Goal: Find specific page/section: Find specific page/section

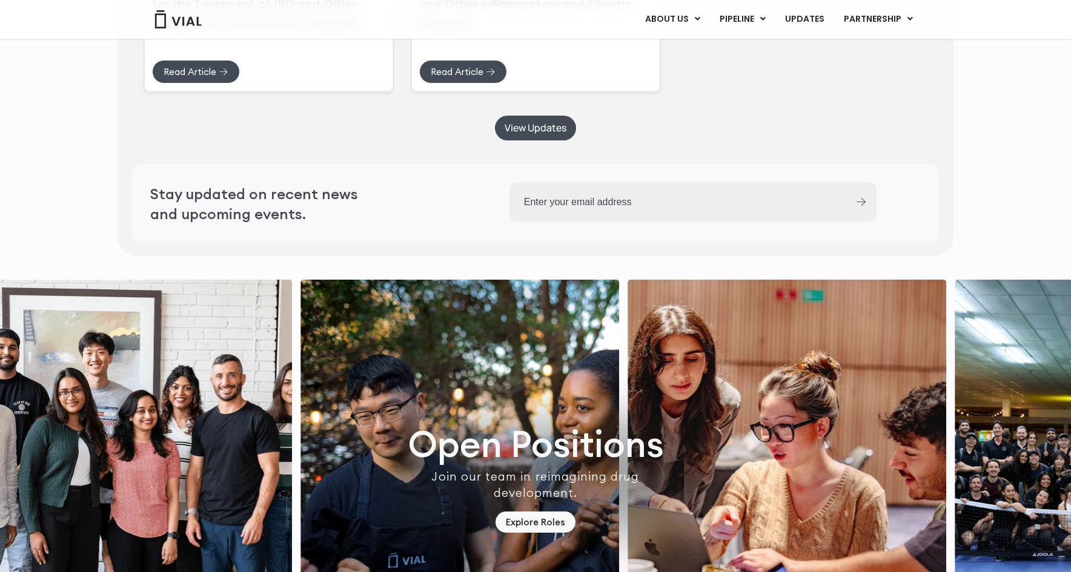
scroll to position [3412, 0]
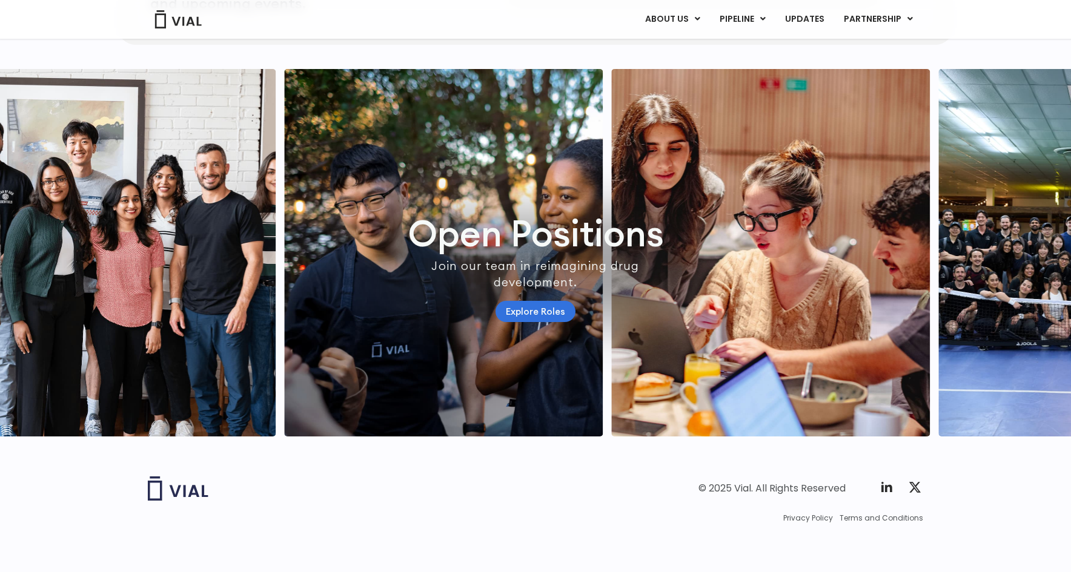
click at [543, 304] on link "Explore Roles" at bounding box center [535, 311] width 80 height 21
click at [512, 301] on link "Explore Roles" at bounding box center [535, 311] width 80 height 21
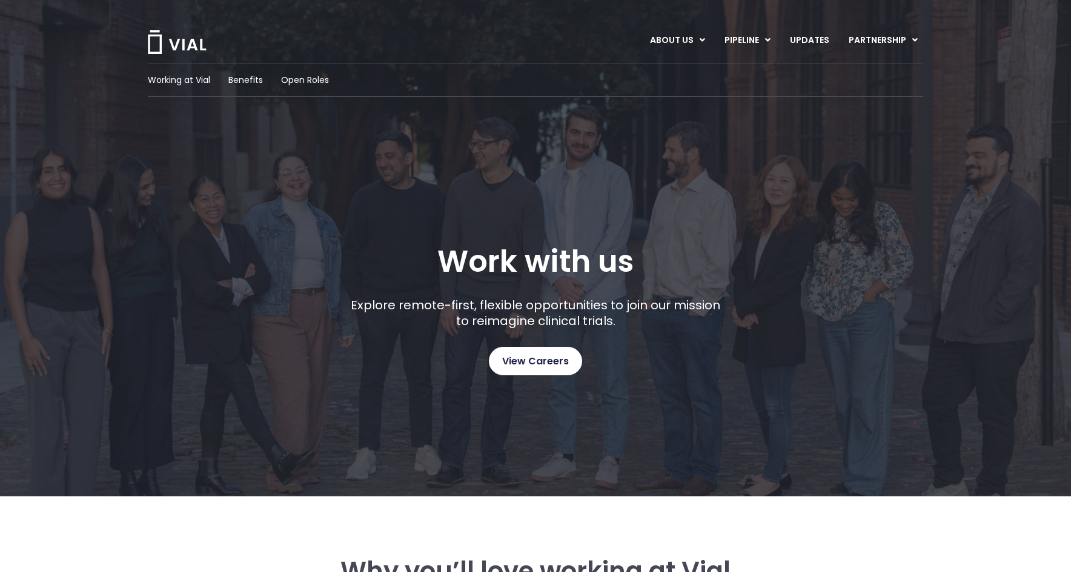
click at [527, 360] on span "View Careers" at bounding box center [535, 362] width 67 height 16
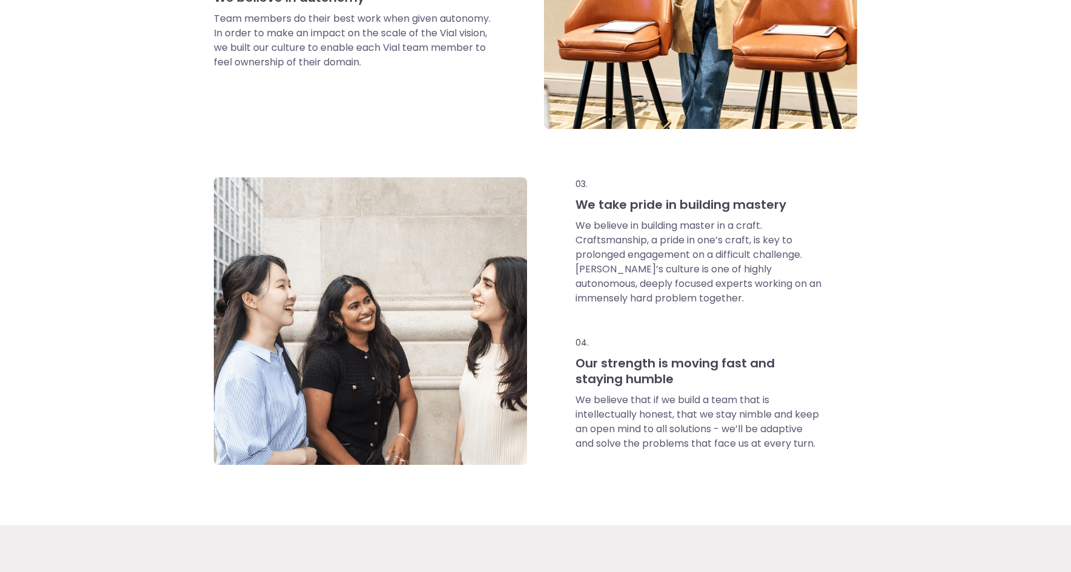
scroll to position [485, 0]
